Goal: Information Seeking & Learning: Learn about a topic

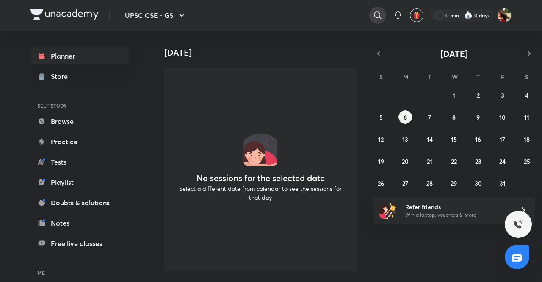
click at [373, 11] on icon at bounding box center [378, 15] width 10 height 10
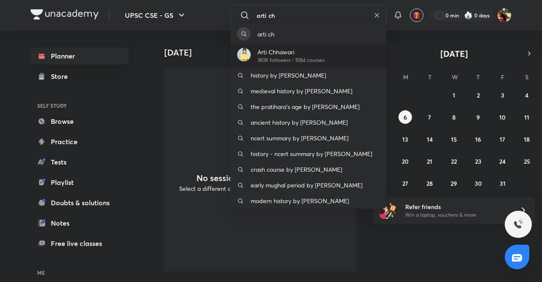
type input "arti ch"
click at [300, 53] on p "Arti Chhawari" at bounding box center [291, 51] width 67 height 9
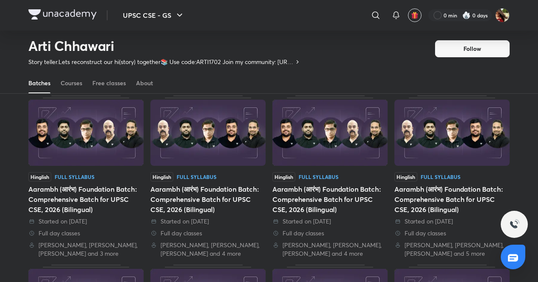
scroll to position [14, 0]
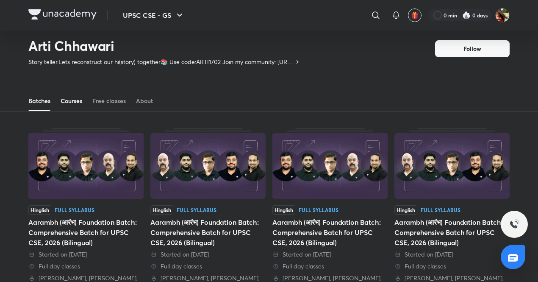
click at [75, 97] on div "Courses" at bounding box center [72, 101] width 22 height 8
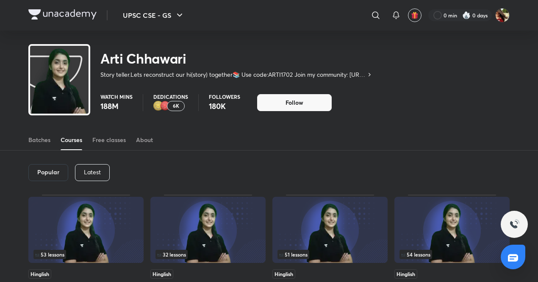
click at [92, 172] on p "Latest" at bounding box center [92, 172] width 17 height 7
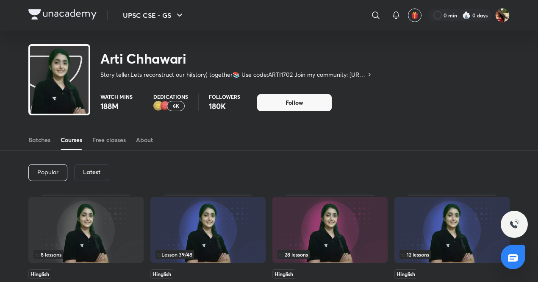
click at [92, 172] on h6 "Latest" at bounding box center [91, 172] width 17 height 7
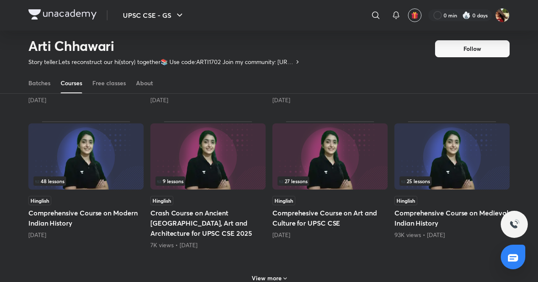
scroll to position [329, 0]
click at [93, 164] on img at bounding box center [85, 155] width 115 height 66
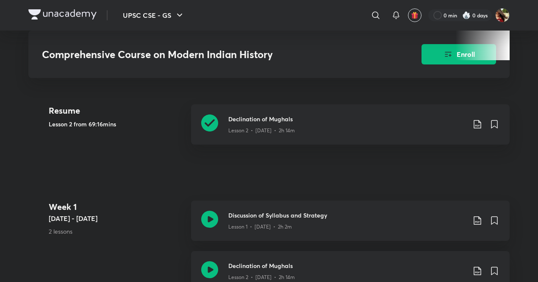
scroll to position [340, 0]
click at [264, 124] on div "Lesson 2 • [DATE] • 2h 14m" at bounding box center [346, 129] width 237 height 11
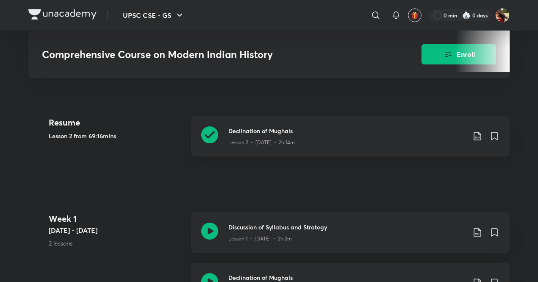
scroll to position [329, 0]
